Goal: Task Accomplishment & Management: Use online tool/utility

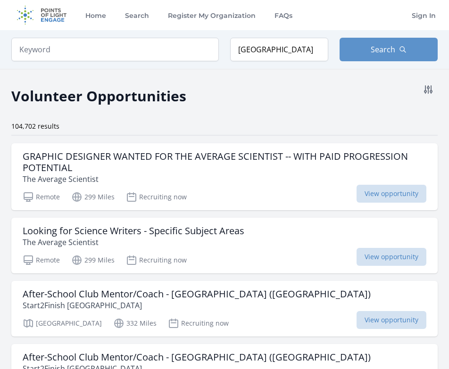
click at [431, 94] on icon at bounding box center [427, 89] width 11 height 11
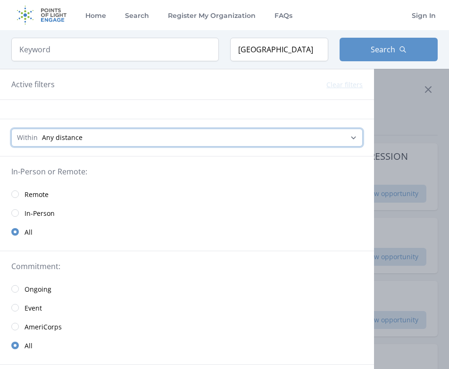
click at [308, 137] on select "Any distance , 5 Miles , 20 Miles , 50 Miles , 100 Miles" at bounding box center [186, 138] width 351 height 18
select select "8046"
click at [11, 129] on select "Any distance , 5 Miles , 20 Miles , 50 Miles , 100 Miles" at bounding box center [186, 138] width 351 height 18
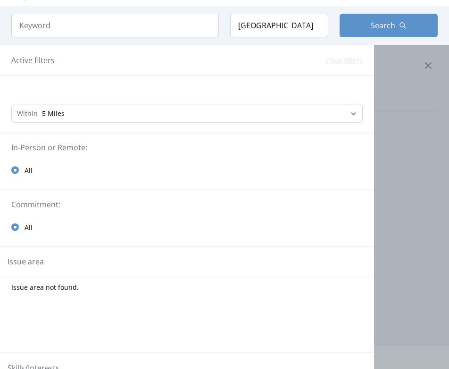
scroll to position [47, 0]
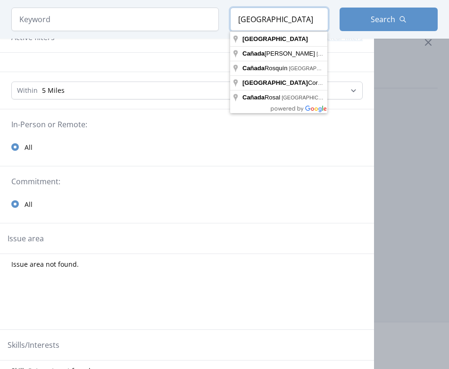
drag, startPoint x: 285, startPoint y: 27, endPoint x: 168, endPoint y: 28, distance: 116.9
click at [168, 28] on form "Keyword Location [GEOGRAPHIC_DATA] Search" at bounding box center [224, 20] width 426 height 24
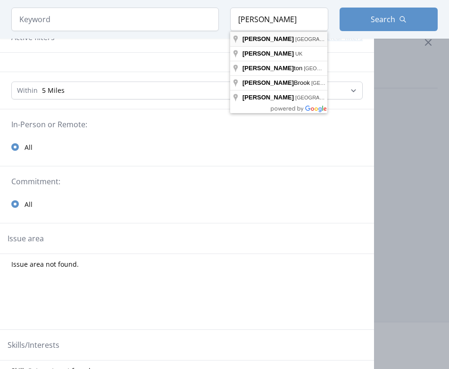
type input "[PERSON_NAME], [GEOGRAPHIC_DATA], [GEOGRAPHIC_DATA]"
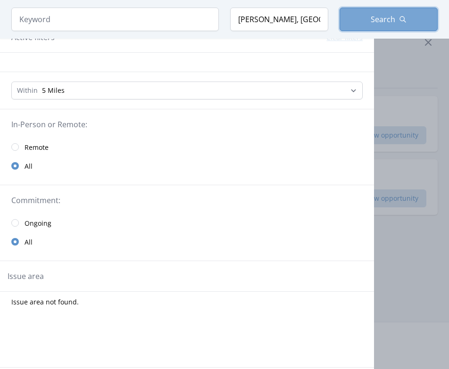
click at [385, 18] on span "Search" at bounding box center [383, 19] width 25 height 11
click at [422, 129] on div at bounding box center [224, 184] width 449 height 369
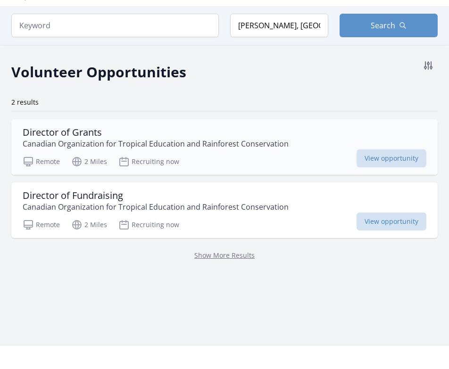
scroll to position [47, 0]
